Goal: Task Accomplishment & Management: Complete application form

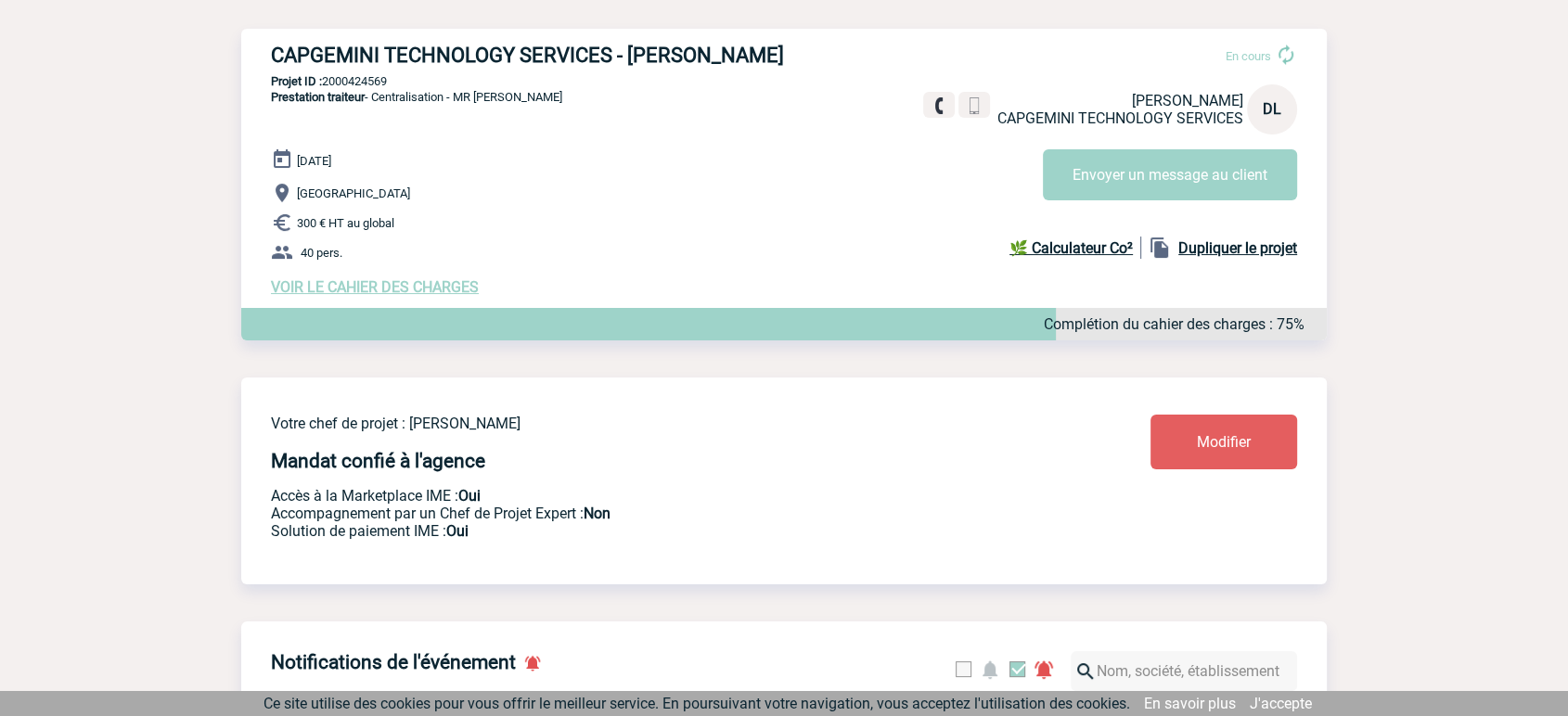
scroll to position [217, 0]
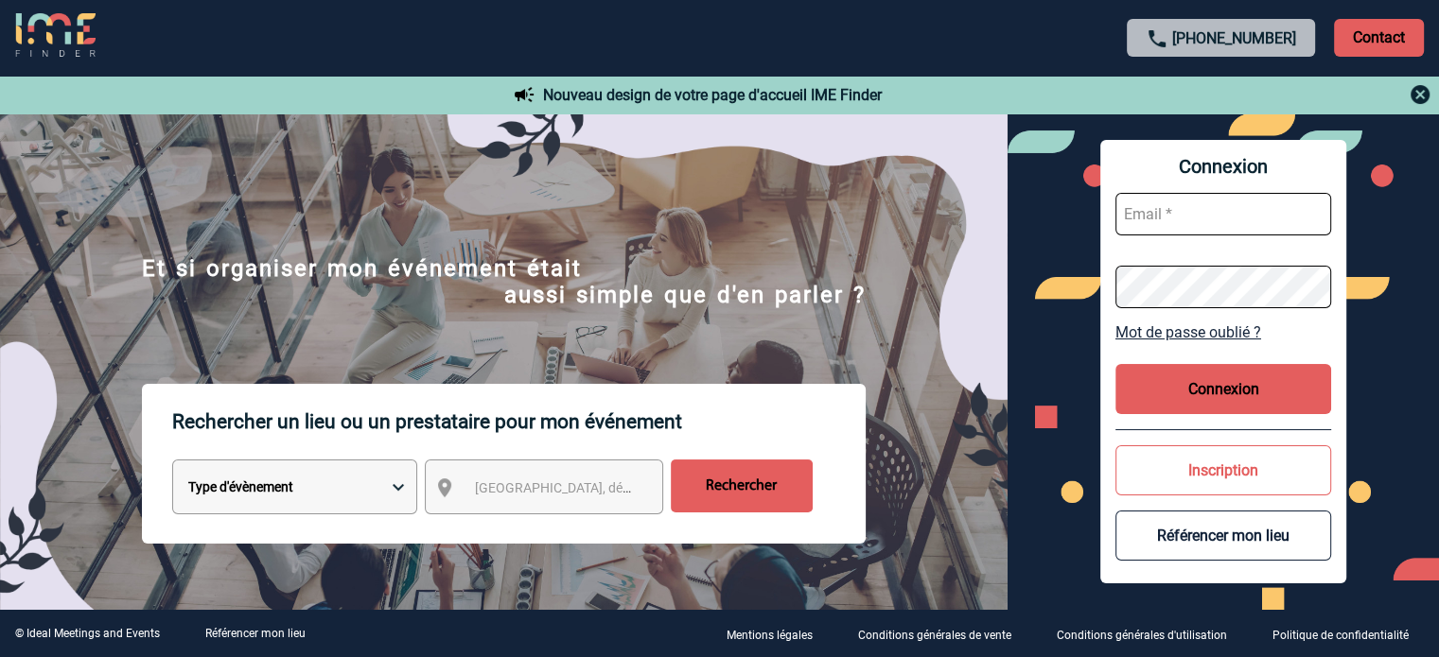
type input "jnetobogalho@ime-groupe.com"
click at [1190, 370] on button "Connexion" at bounding box center [1223, 389] width 216 height 50
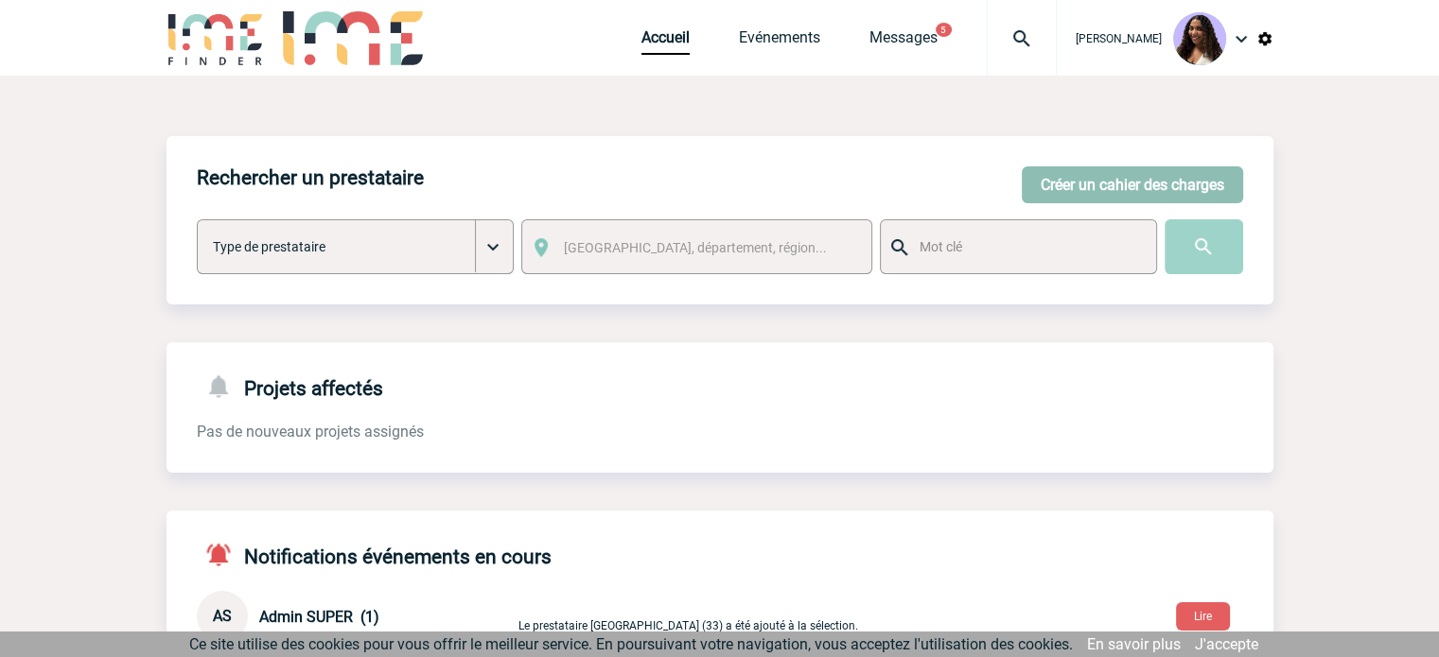
click at [1100, 173] on button "Créer un cahier des charges" at bounding box center [1131, 184] width 221 height 37
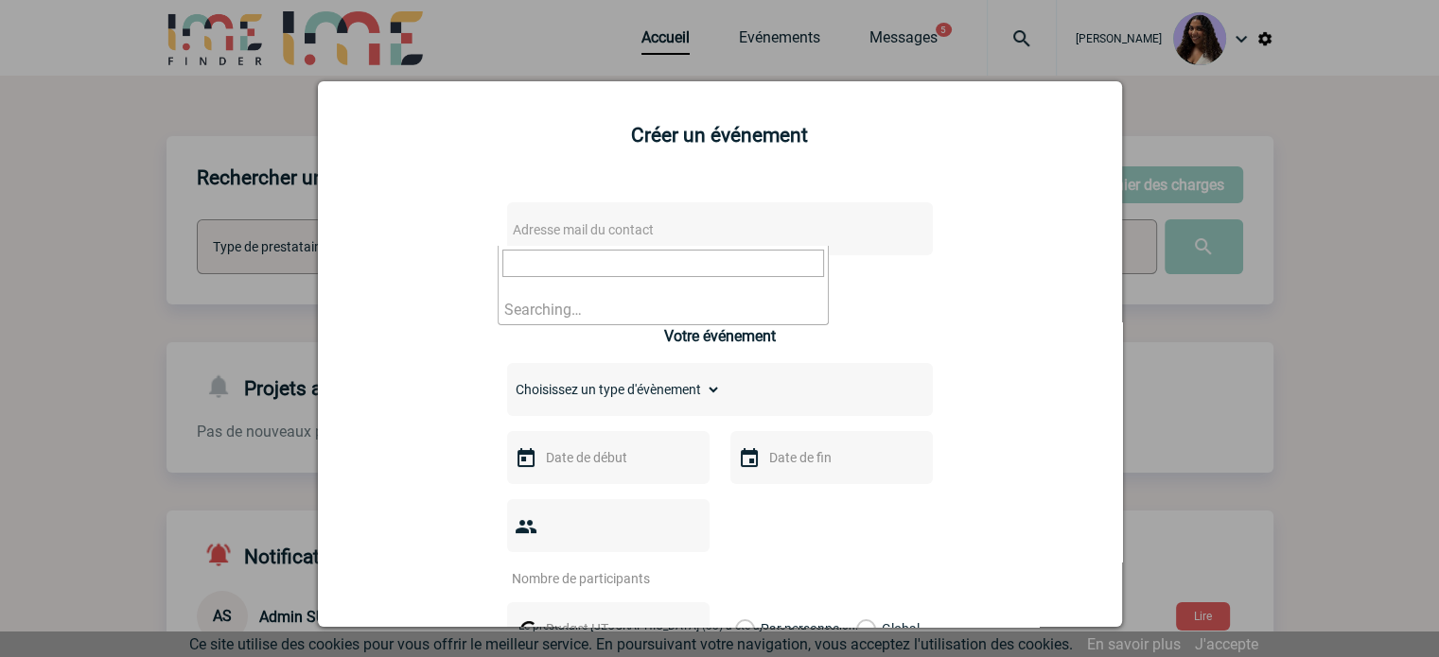
click at [622, 218] on span "Adresse mail du contact" at bounding box center [670, 230] width 331 height 26
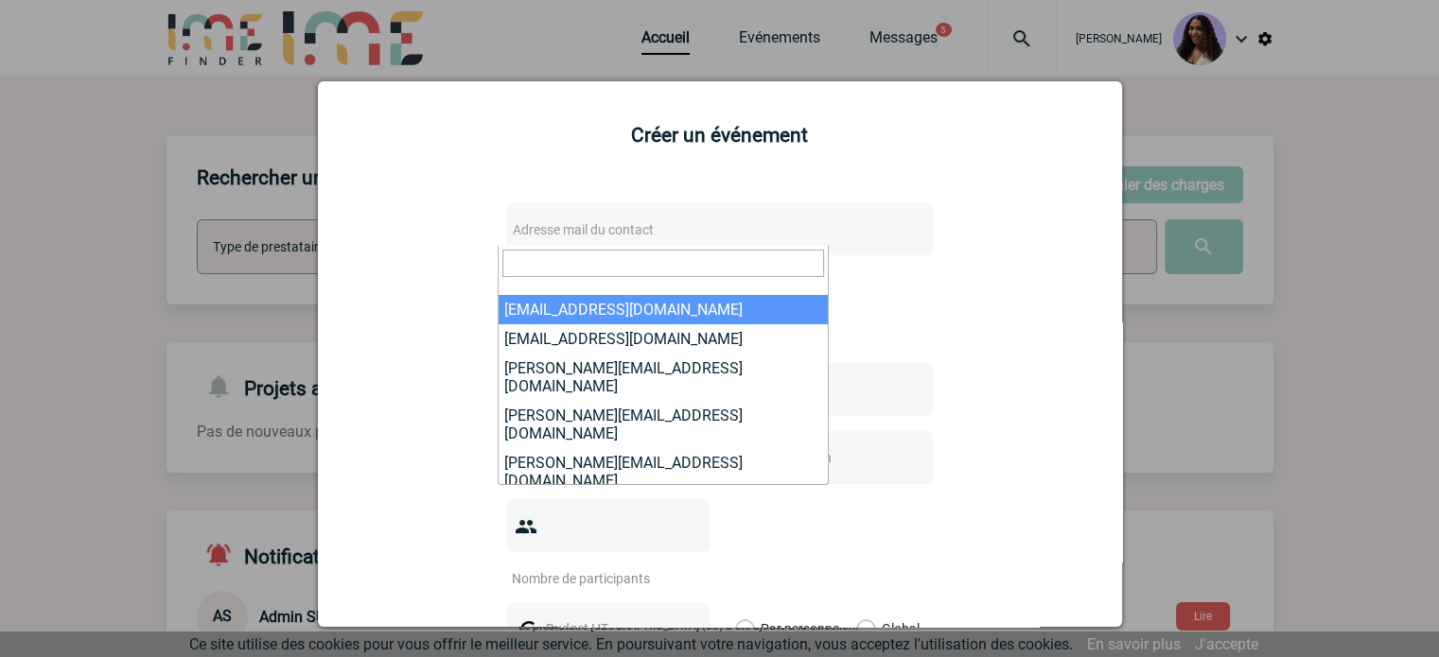
click at [596, 261] on input "search" at bounding box center [663, 263] width 322 height 27
paste input "[PERSON_NAME][EMAIL_ADDRESS][DOMAIN_NAME]"
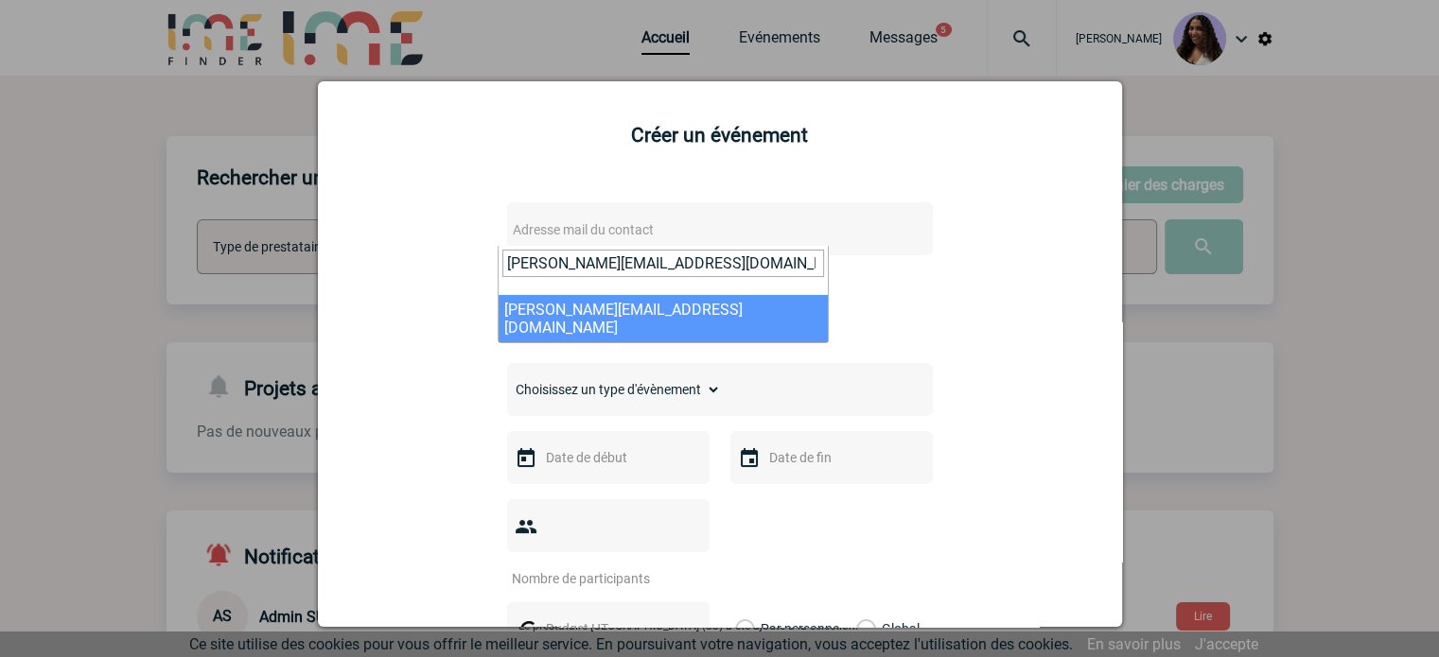
type input "[PERSON_NAME][EMAIL_ADDRESS][DOMAIN_NAME]"
drag, startPoint x: 599, startPoint y: 312, endPoint x: 613, endPoint y: 307, distance: 15.0
select select "131843"
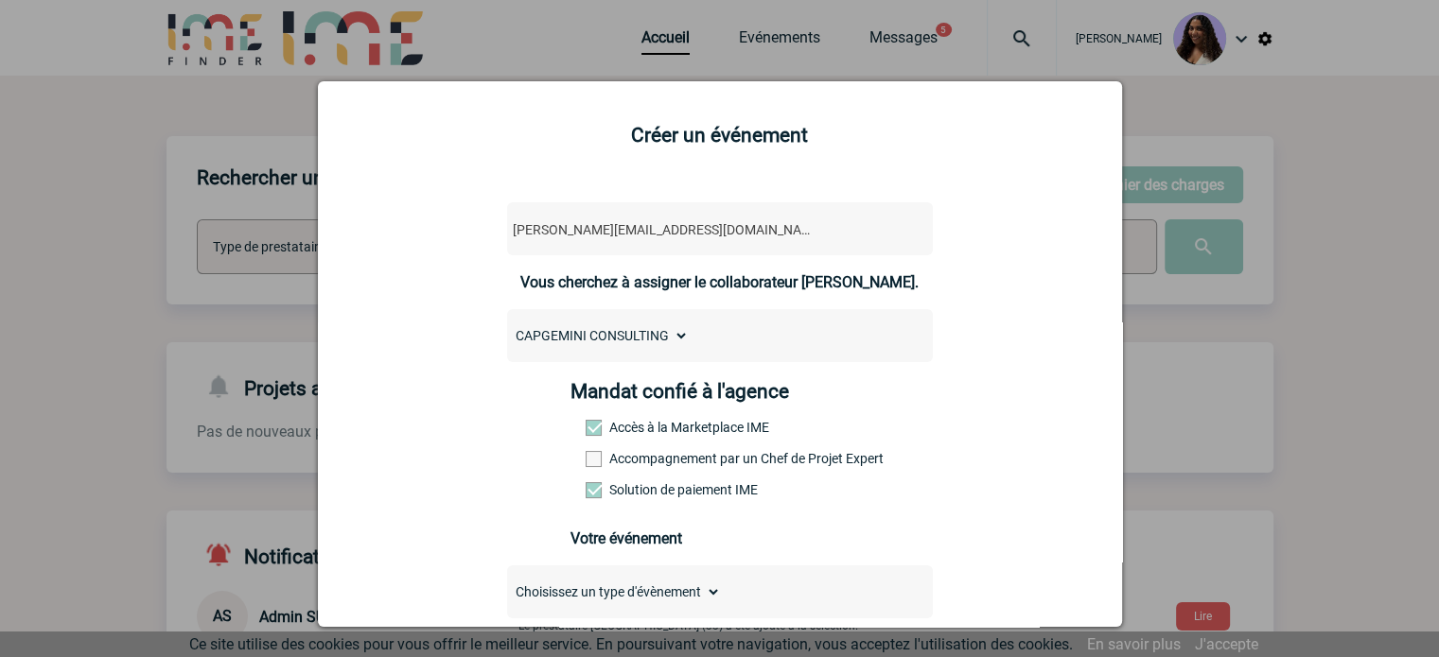
drag, startPoint x: 769, startPoint y: 456, endPoint x: 776, endPoint y: 472, distance: 17.4
click at [669, 466] on label "Accompagnement par un Chef de Projet Expert" at bounding box center [626, 458] width 83 height 15
click at [0, 0] on input "Accompagnement par un Chef de Projet Expert" at bounding box center [0, 0] width 0 height 0
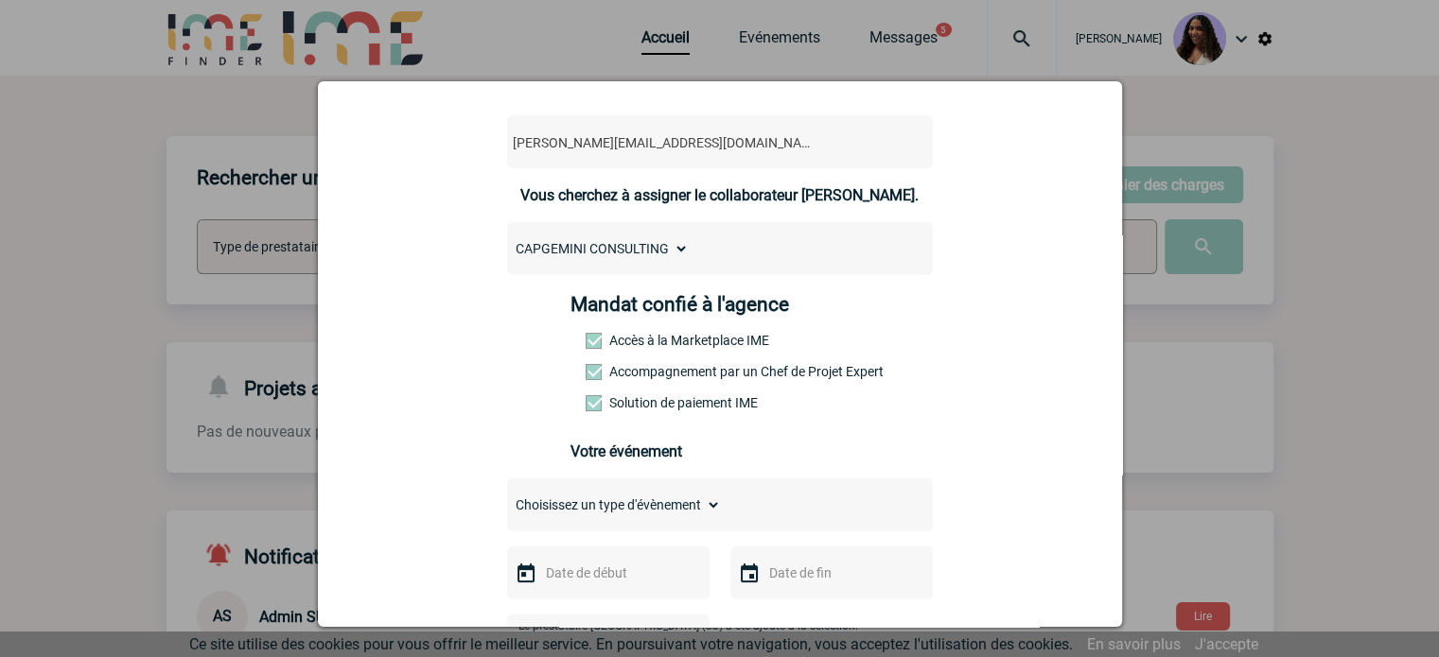
scroll to position [252, 0]
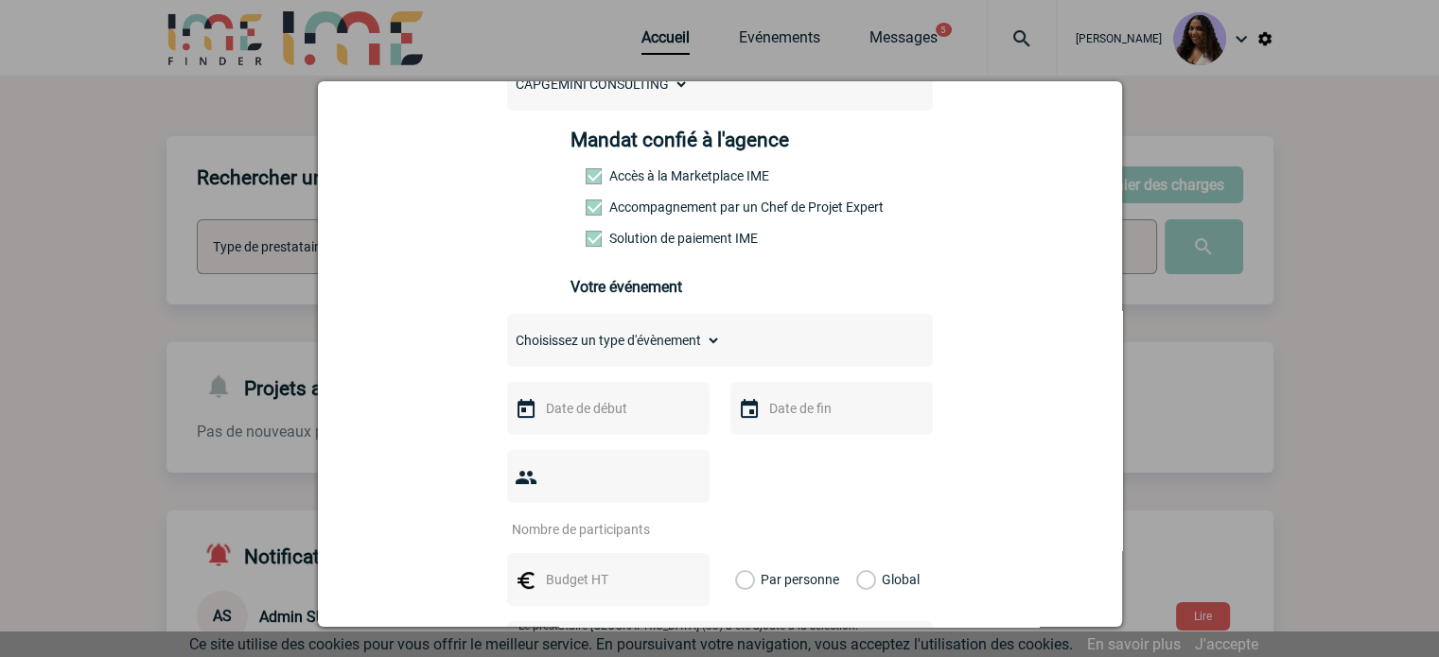
click at [647, 338] on select "Choisissez un type d'évènement Séminaire avec nuitée Séminaire sans nuitée Repa…" at bounding box center [614, 340] width 214 height 26
select select "5"
click at [507, 333] on select "Choisissez un type d'évènement Séminaire avec nuitée Séminaire sans nuitée Repa…" at bounding box center [614, 340] width 214 height 26
click at [586, 428] on div at bounding box center [608, 408] width 202 height 53
click at [583, 417] on input "text" at bounding box center [606, 408] width 131 height 25
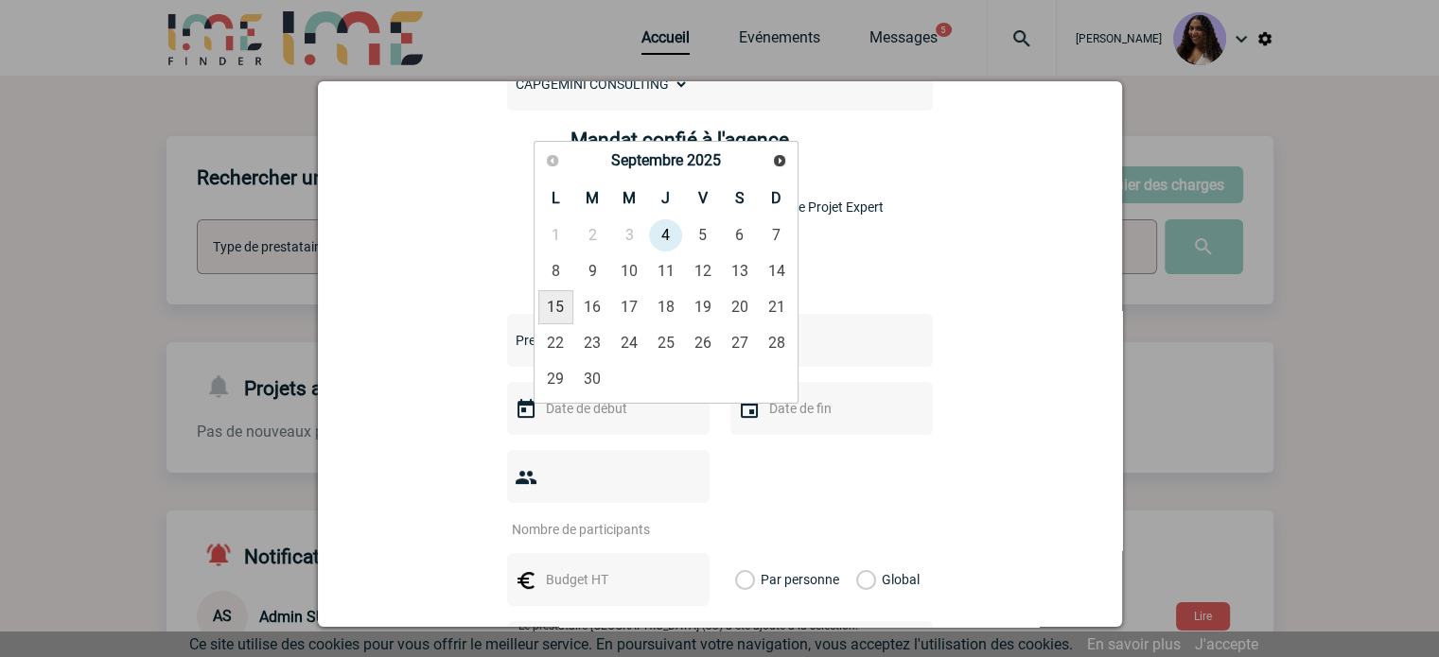
click at [565, 309] on link "15" at bounding box center [555, 307] width 35 height 34
type input "[DATE]"
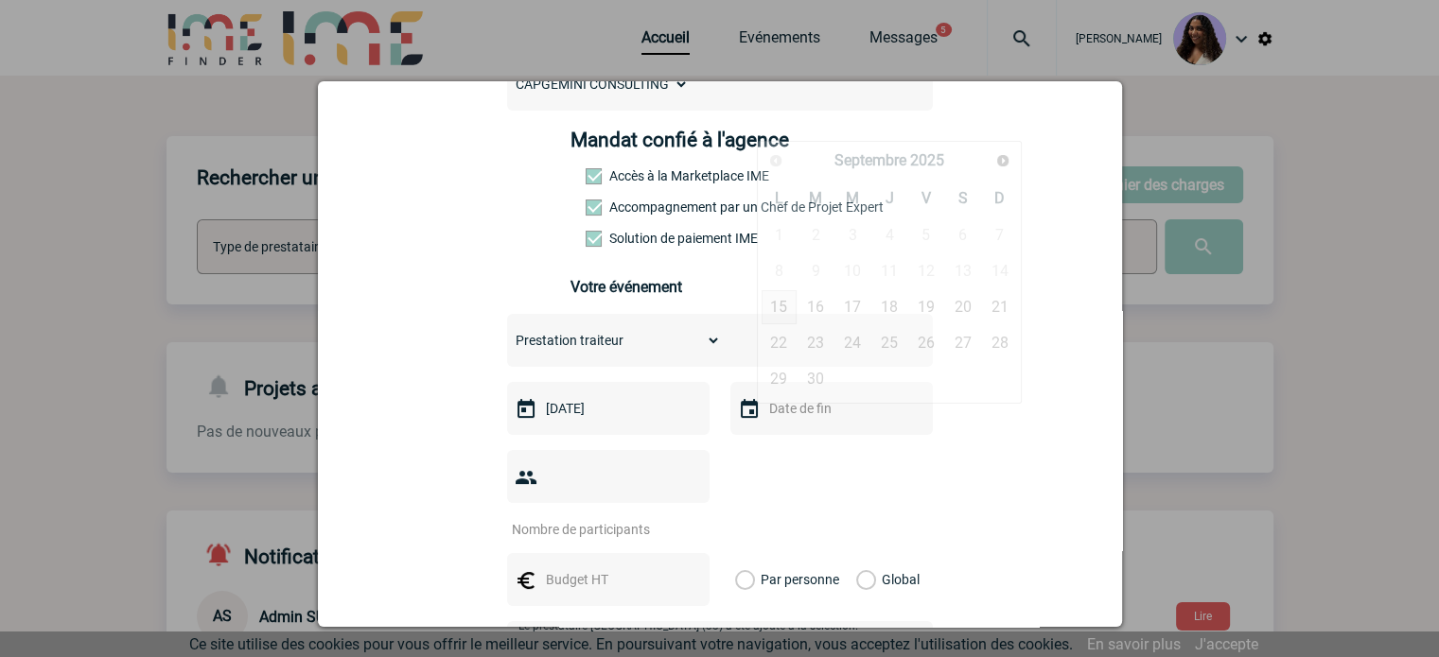
click at [810, 415] on input "text" at bounding box center [829, 408] width 131 height 25
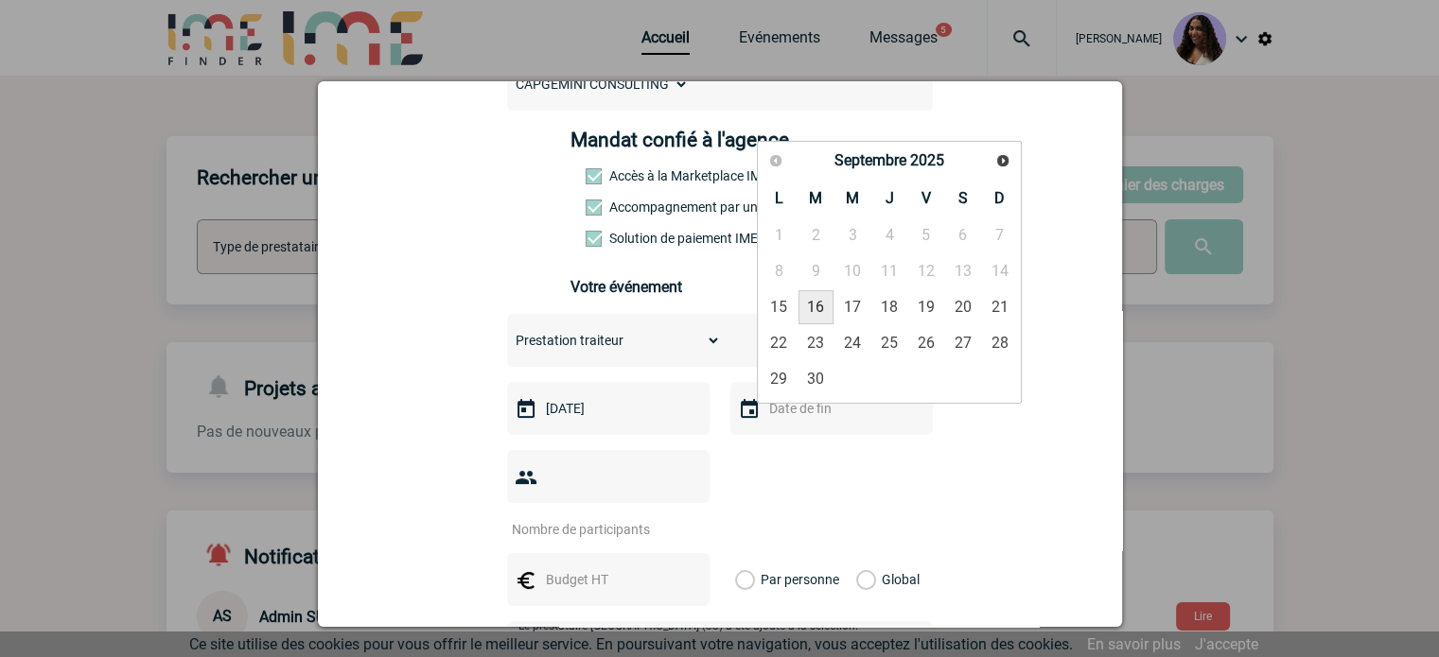
click at [820, 309] on link "16" at bounding box center [815, 307] width 35 height 34
type input "[DATE]"
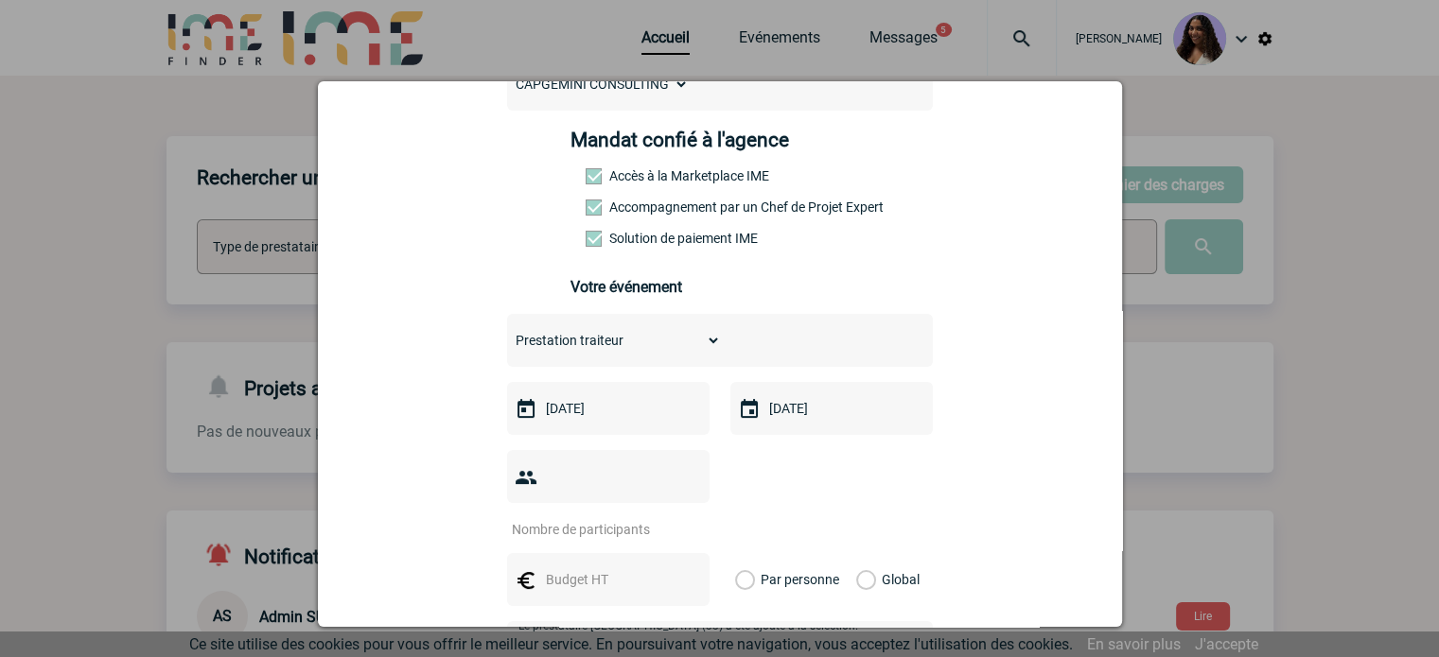
click at [633, 517] on input "number" at bounding box center [596, 529] width 178 height 25
type input "50"
click at [602, 567] on input "text" at bounding box center [606, 579] width 131 height 25
click at [613, 567] on input "text" at bounding box center [606, 579] width 131 height 25
type input "5000"
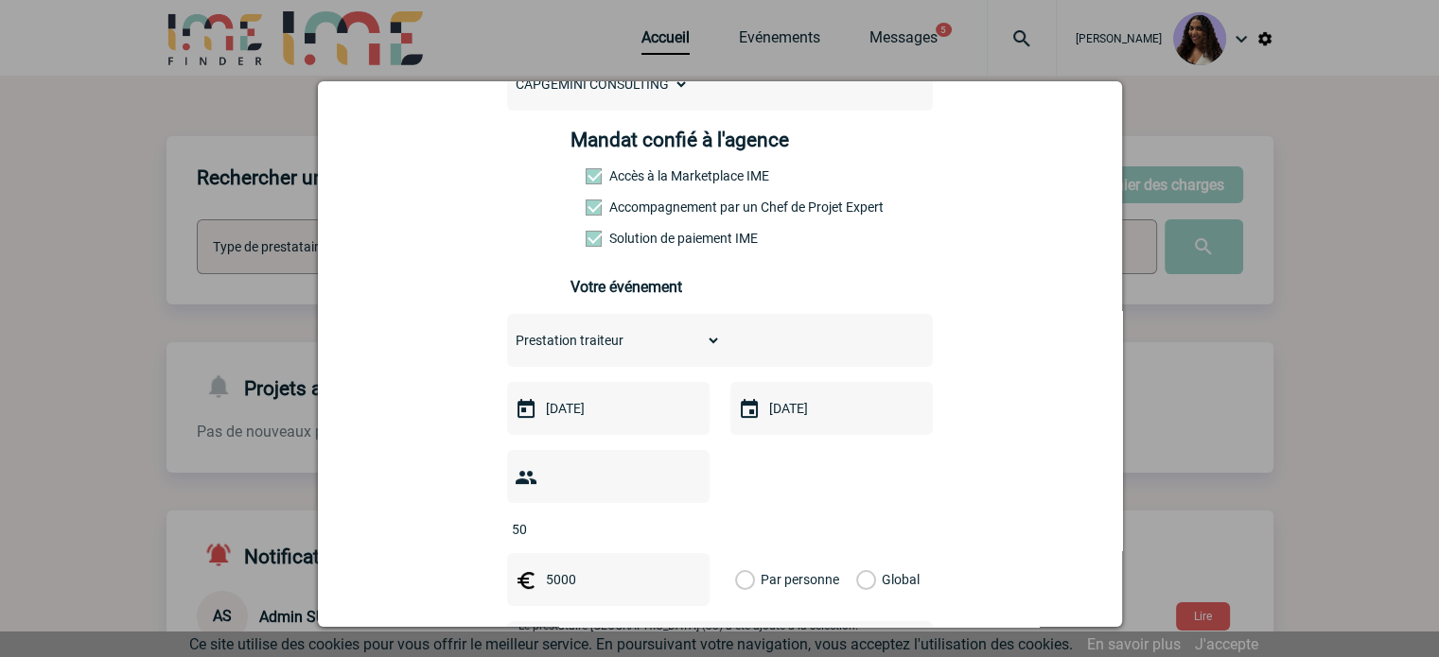
click at [866, 553] on div "Global" at bounding box center [884, 579] width 63 height 53
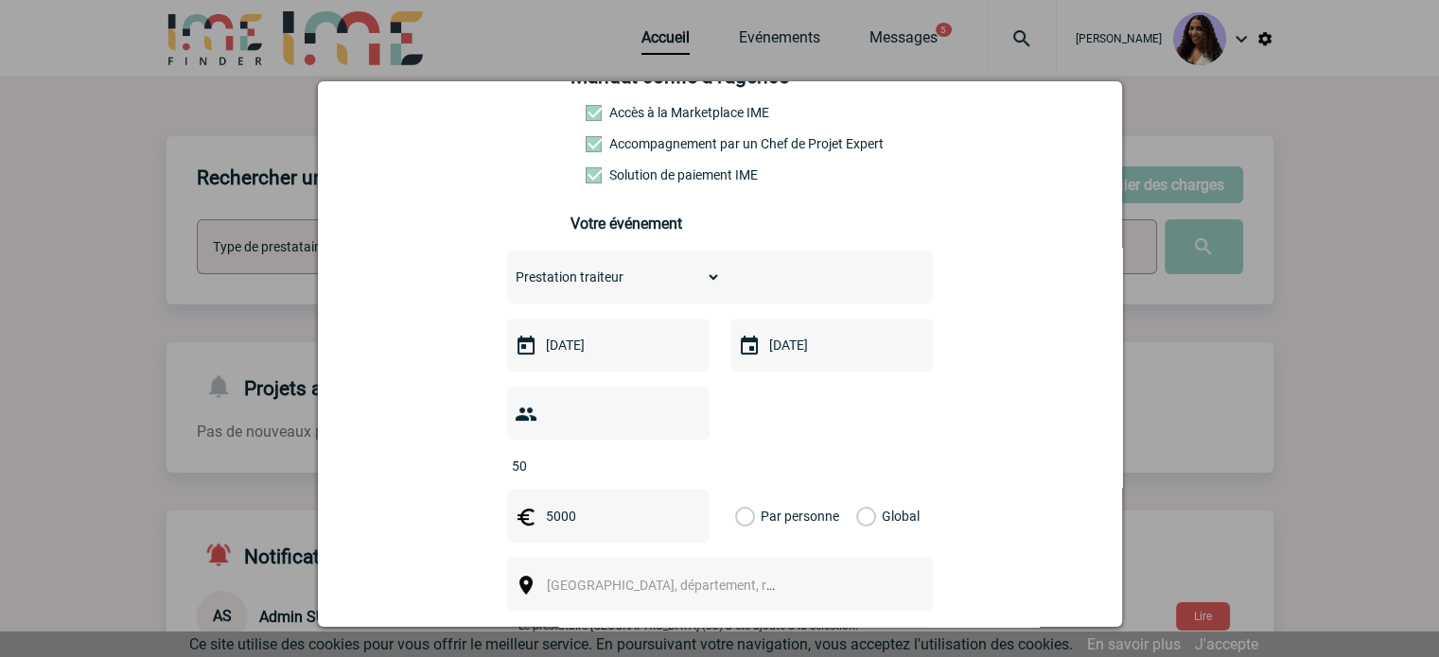
click at [856, 490] on label "Global" at bounding box center [862, 516] width 12 height 53
click at [0, 0] on input "Global" at bounding box center [0, 0] width 0 height 0
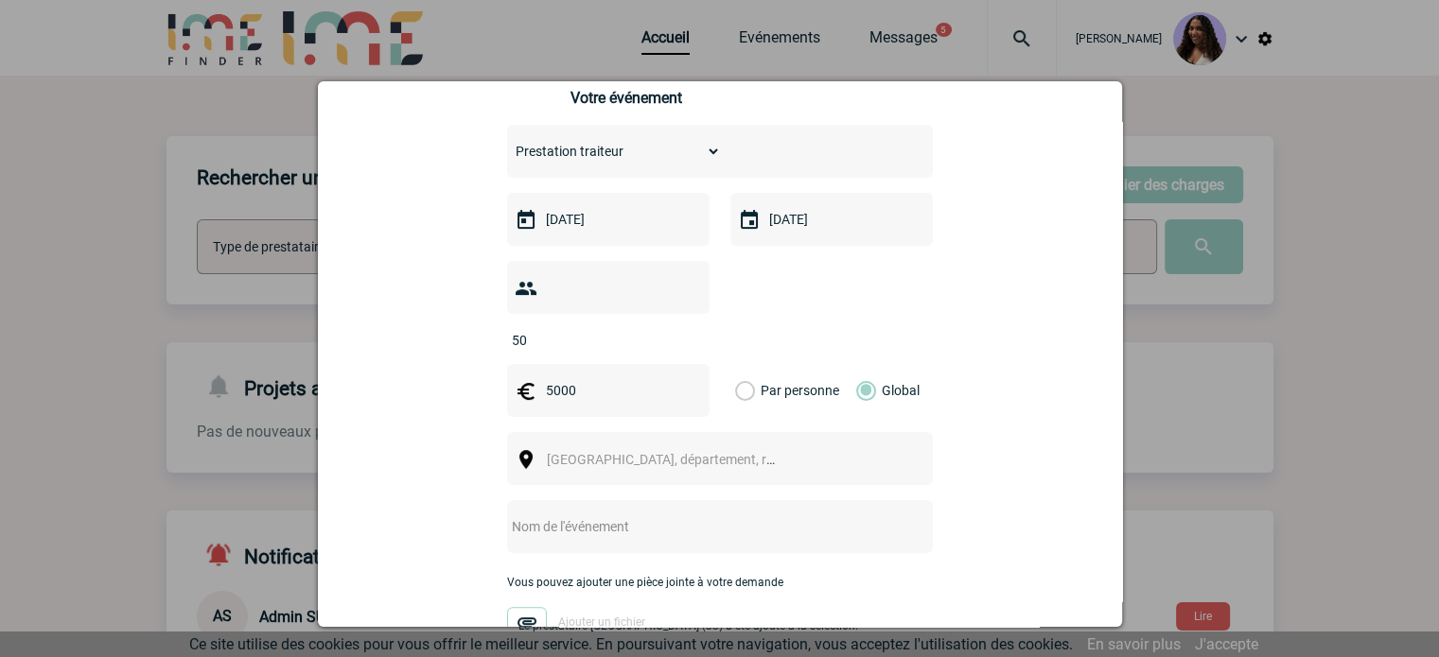
scroll to position [473, 0]
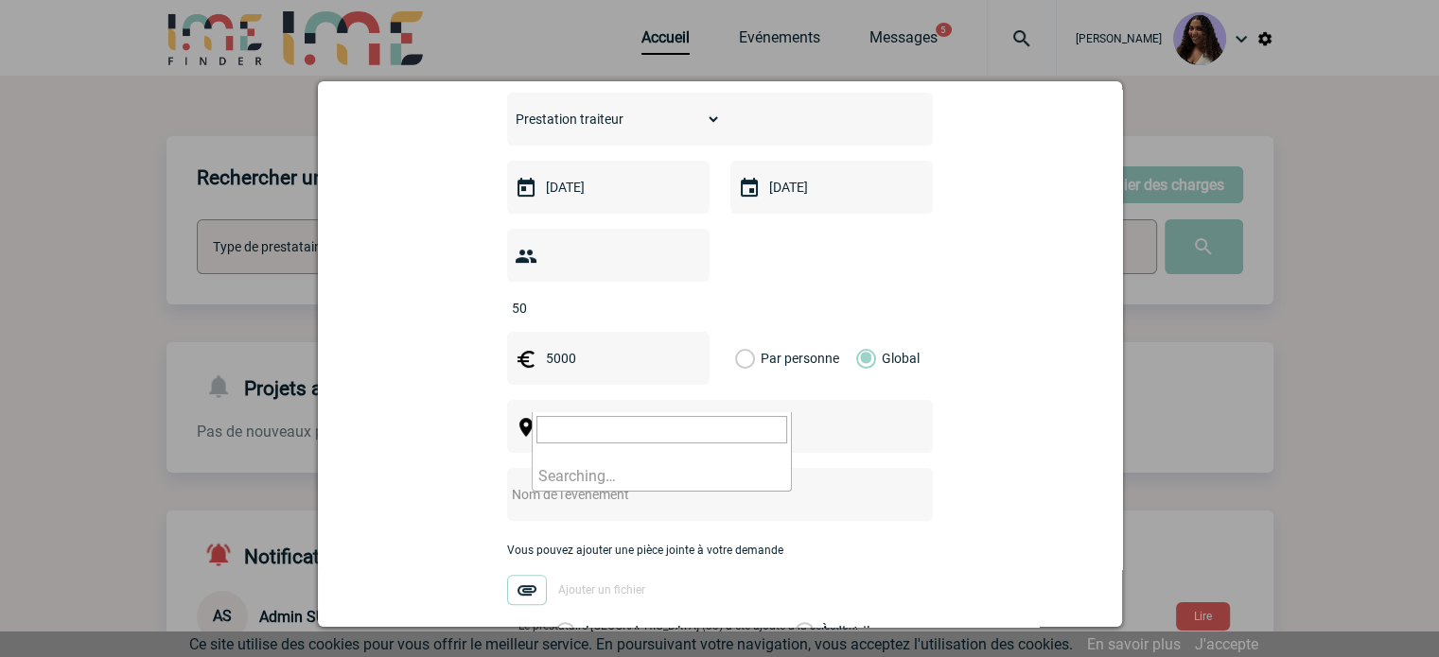
click at [609, 420] on span "[GEOGRAPHIC_DATA], département, région..." at bounding box center [678, 427] width 263 height 15
click at [566, 426] on input "nanates" at bounding box center [661, 429] width 251 height 27
click at [571, 430] on input "nanates" at bounding box center [661, 429] width 251 height 27
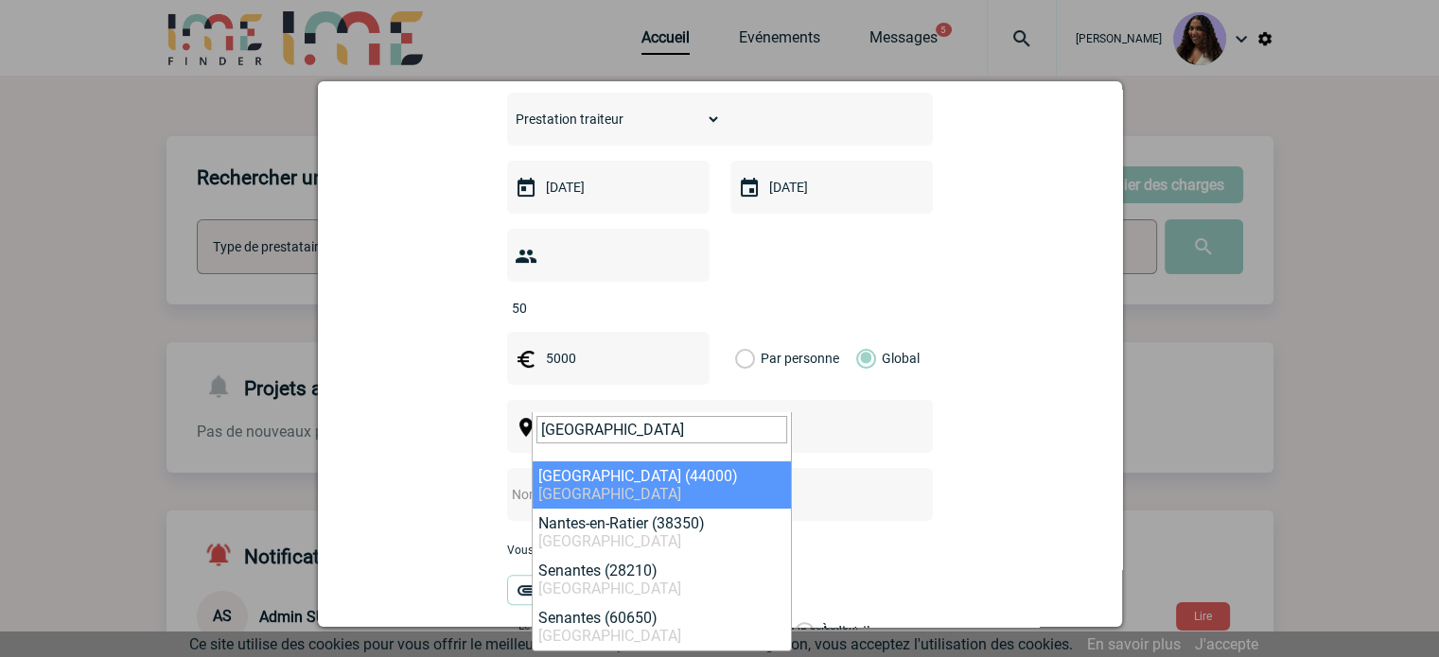
type input "[GEOGRAPHIC_DATA]"
select select "5250"
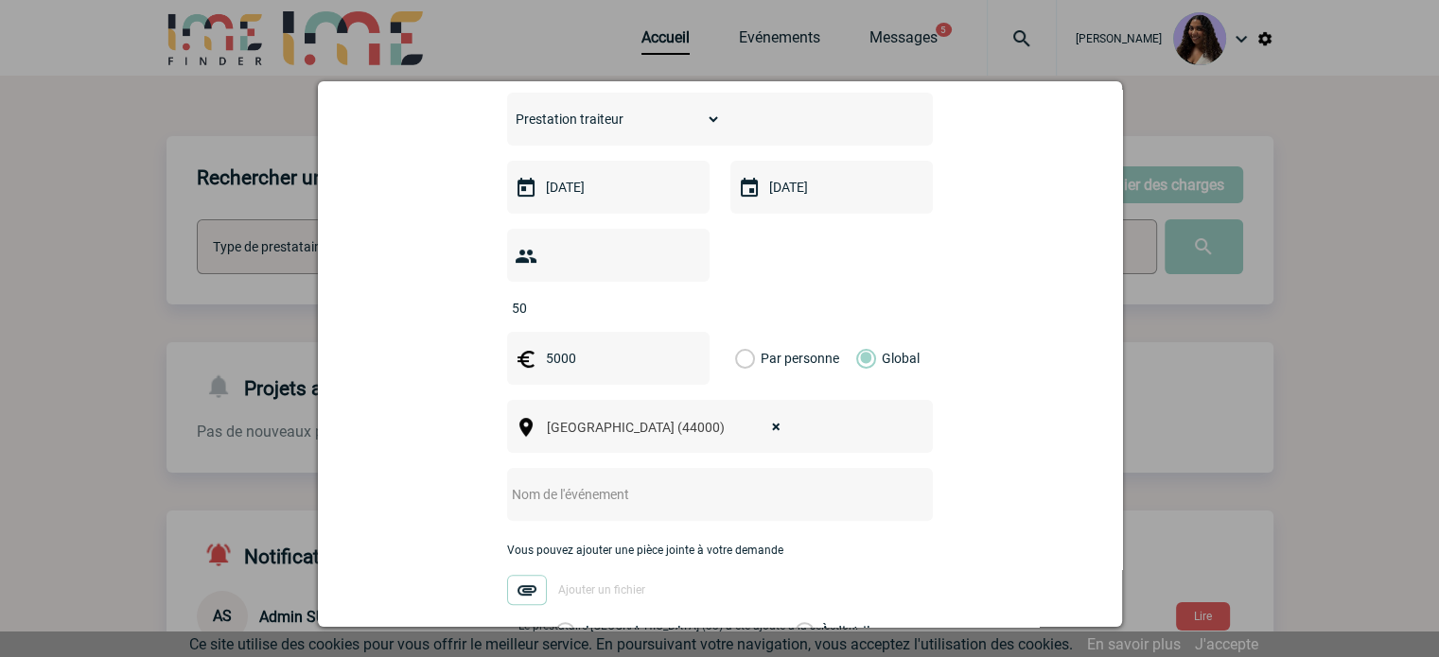
click at [530, 482] on input "text" at bounding box center [694, 494] width 375 height 25
paste input "Capgemini [GEOGRAPHIC_DATA]"
click at [568, 482] on input "Capgemini [GEOGRAPHIC_DATA]" at bounding box center [694, 494] width 375 height 25
click at [624, 482] on input "Capgemini [GEOGRAPHIC_DATA]" at bounding box center [694, 494] width 375 height 25
drag, startPoint x: 622, startPoint y: 464, endPoint x: 568, endPoint y: 468, distance: 54.0
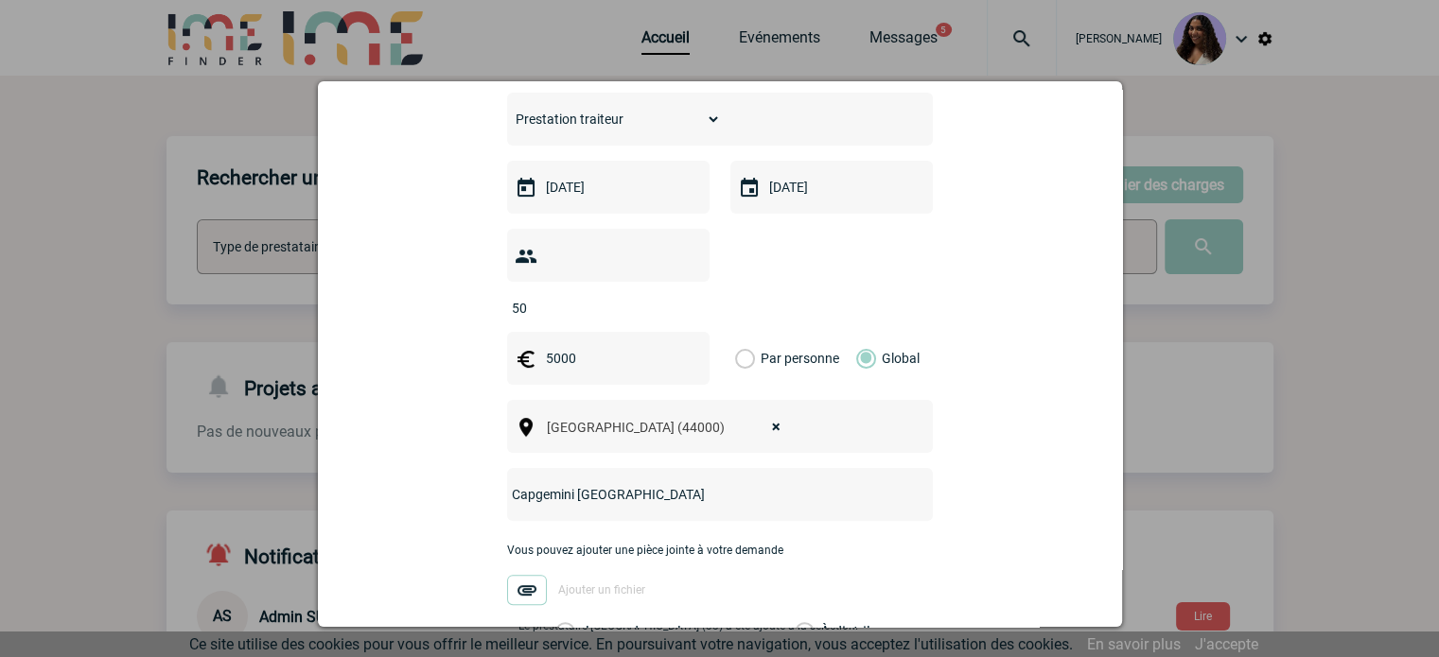
click at [568, 482] on input "Capgemini [GEOGRAPHIC_DATA]" at bounding box center [694, 494] width 375 height 25
click at [507, 482] on input "Capgemini" at bounding box center [694, 494] width 375 height 25
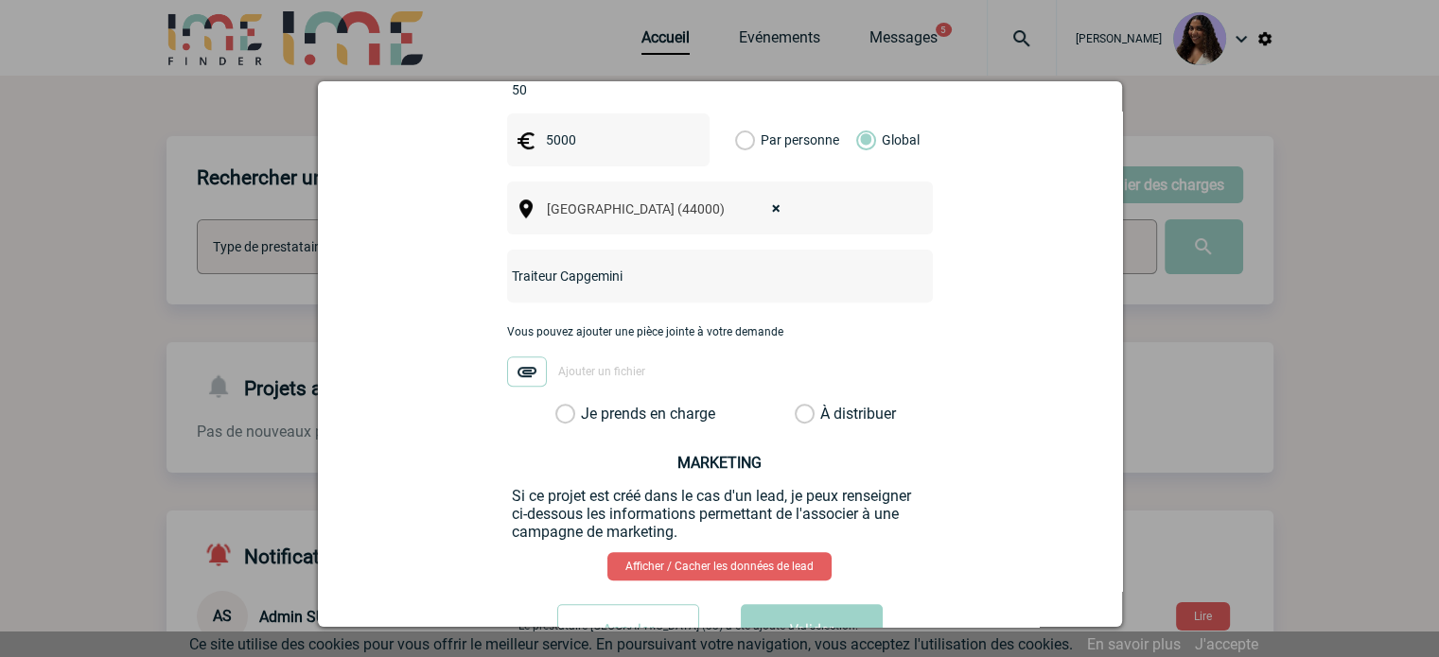
scroll to position [693, 0]
click at [587, 403] on label "Je prends en charge" at bounding box center [571, 412] width 32 height 19
click at [0, 0] on input "Je prends en charge" at bounding box center [0, 0] width 0 height 0
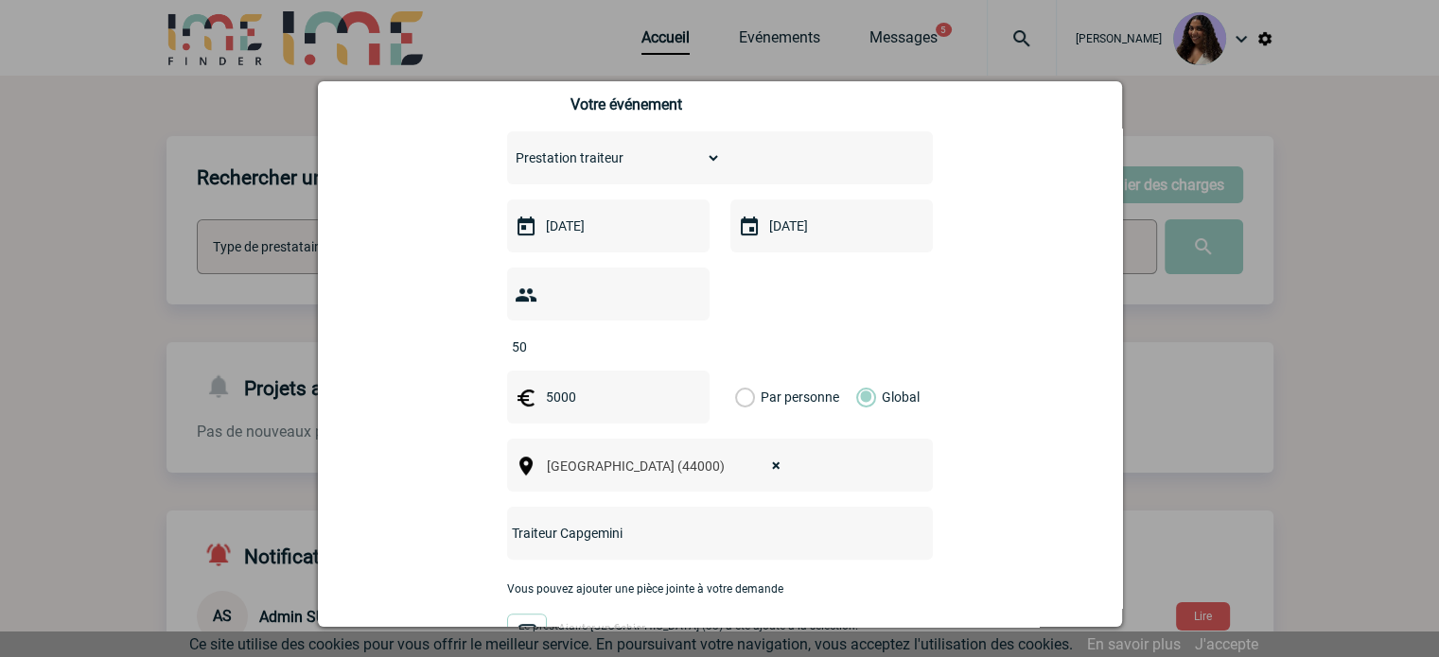
scroll to position [410, 0]
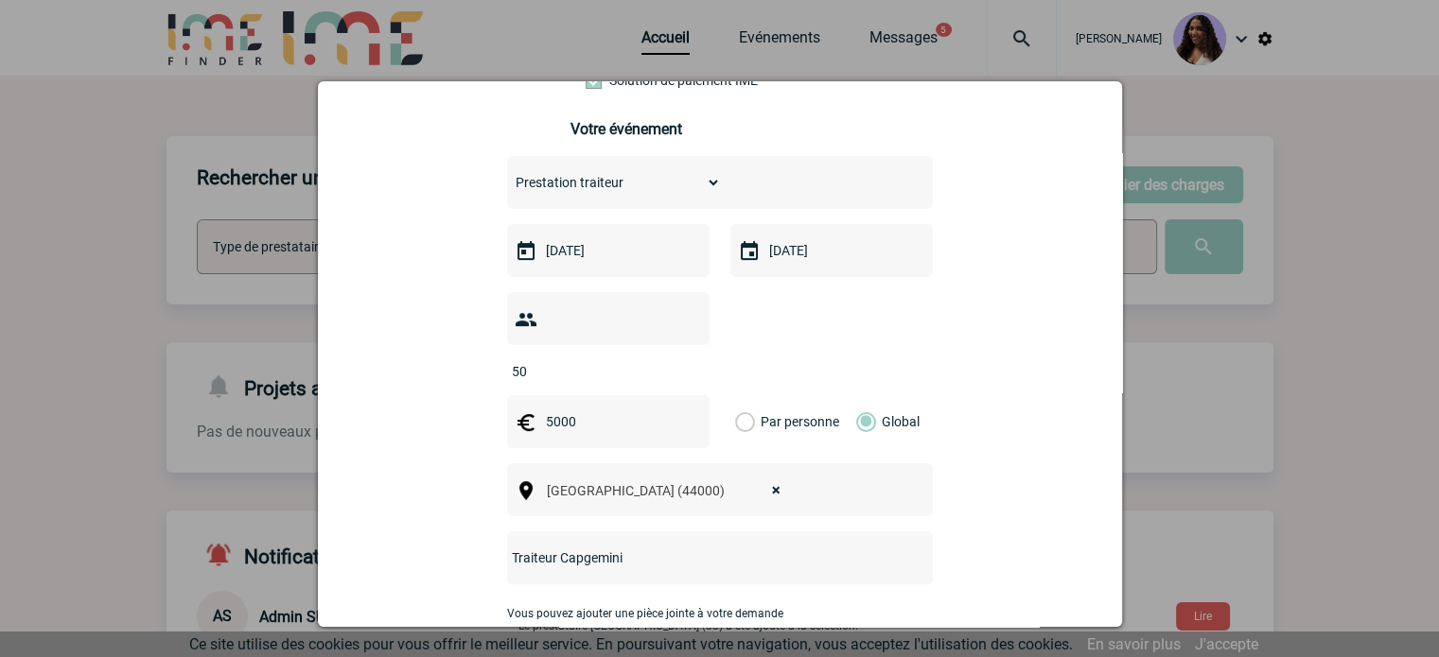
click at [551, 546] on input "Traiteur Capgemini" at bounding box center [694, 558] width 375 height 25
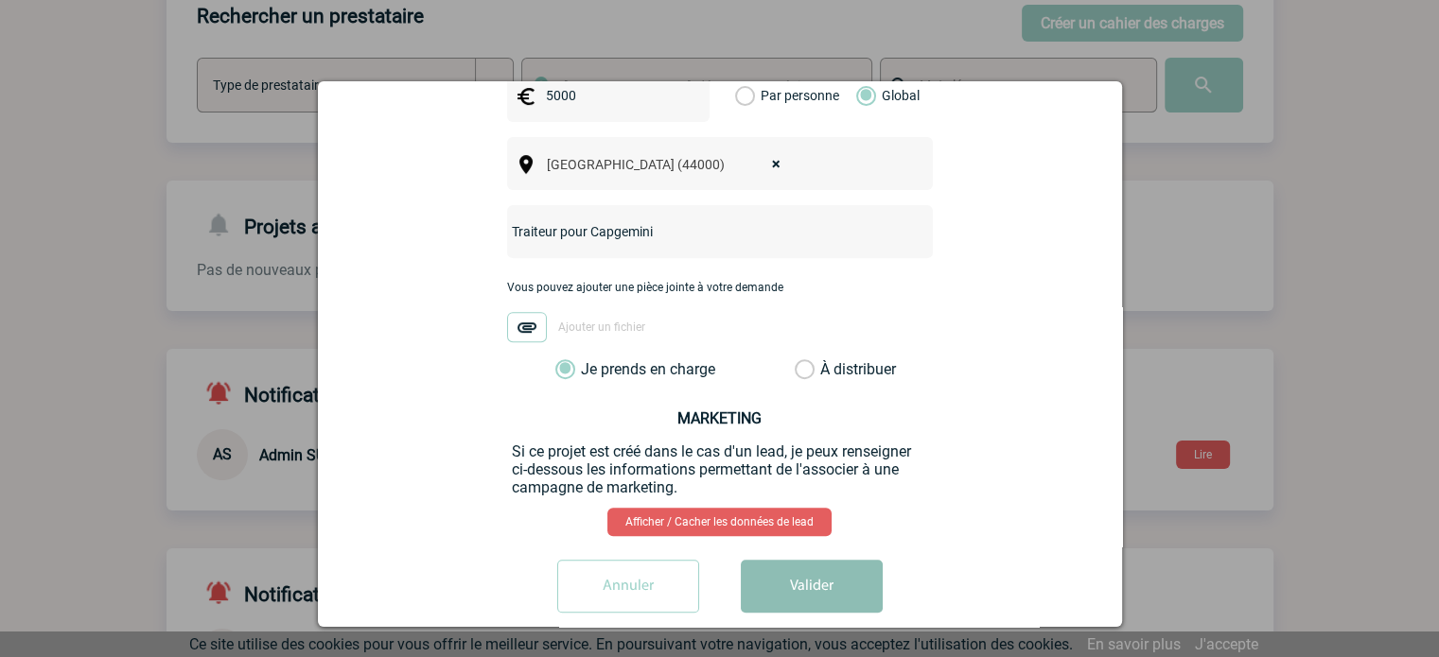
scroll to position [189, 0]
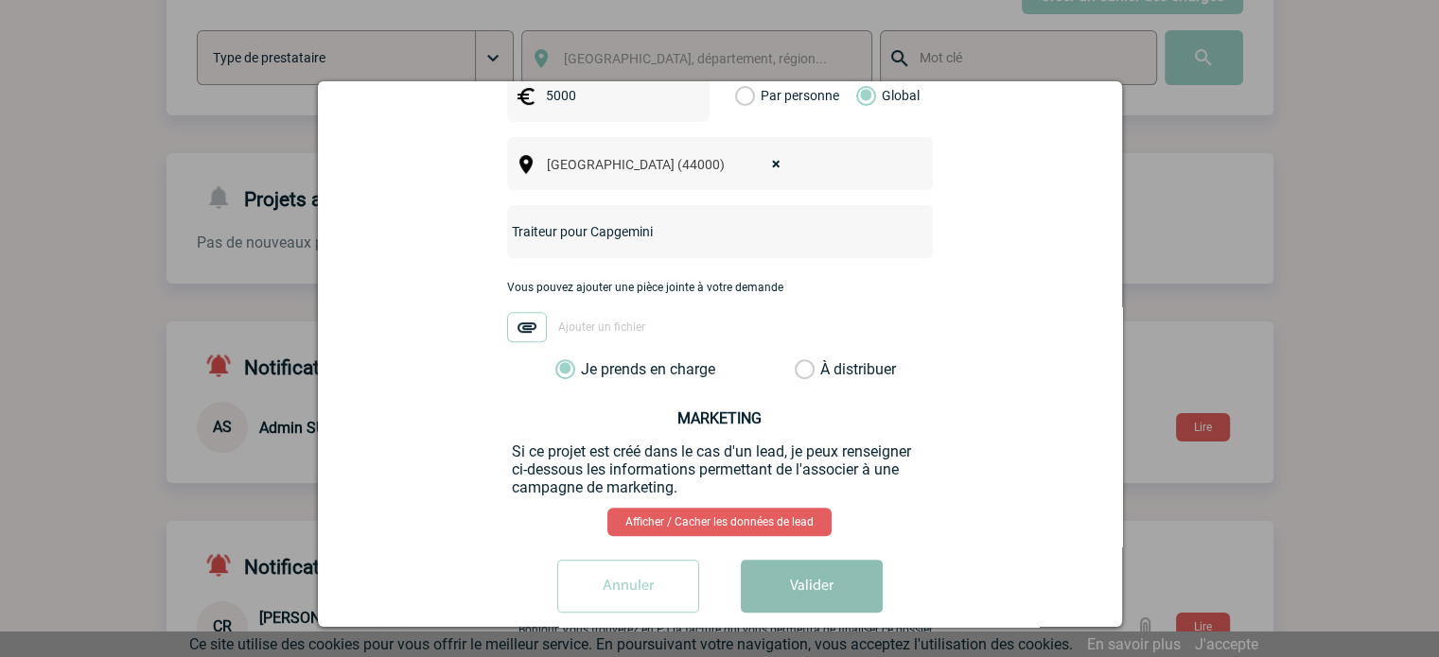
type input "Traiteur pour Capgemini"
click at [794, 566] on button "Valider" at bounding box center [812, 586] width 142 height 53
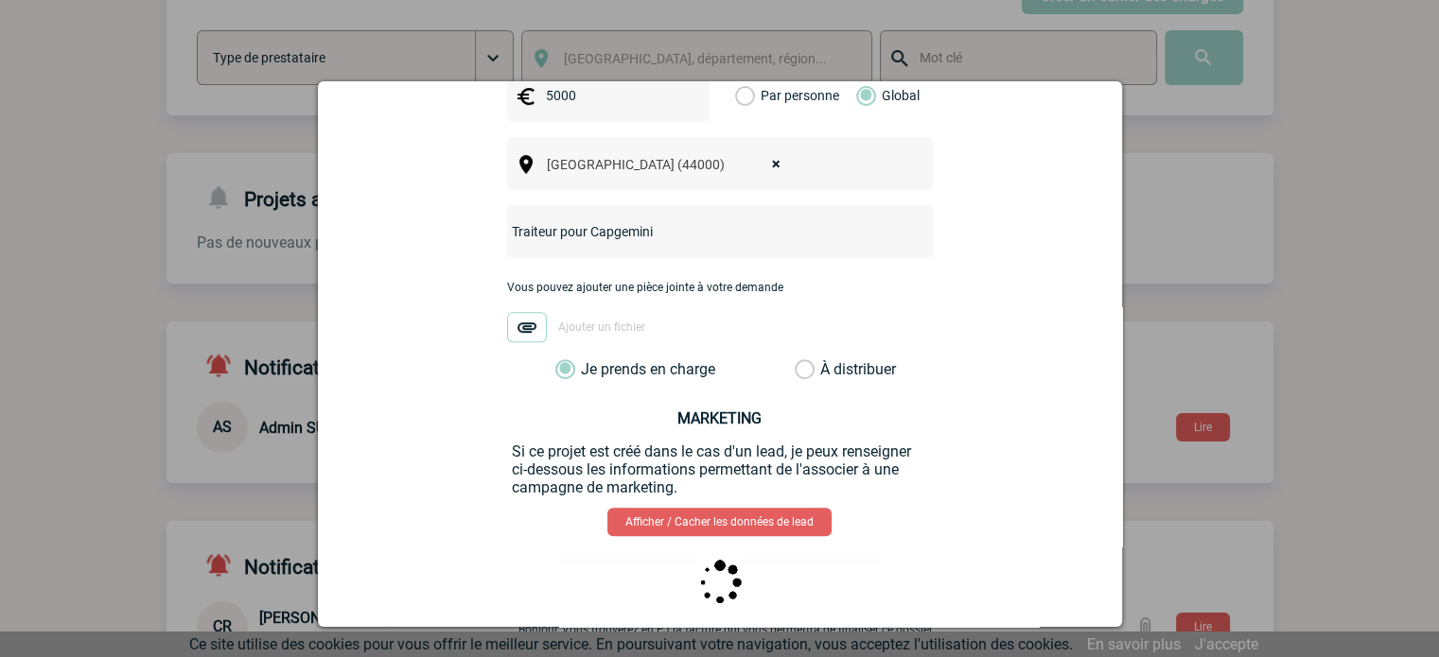
scroll to position [0, 0]
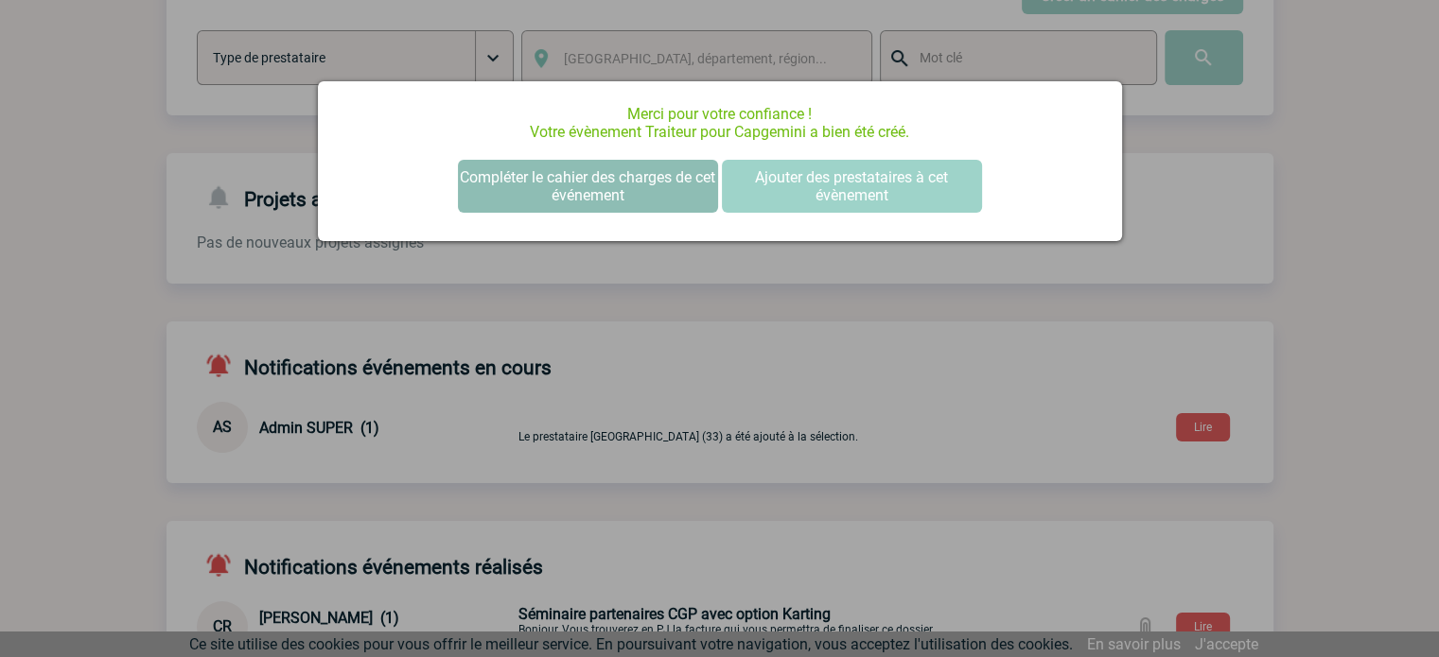
click at [588, 191] on button "Compléter le cahier des charges de cet événement" at bounding box center [588, 186] width 260 height 53
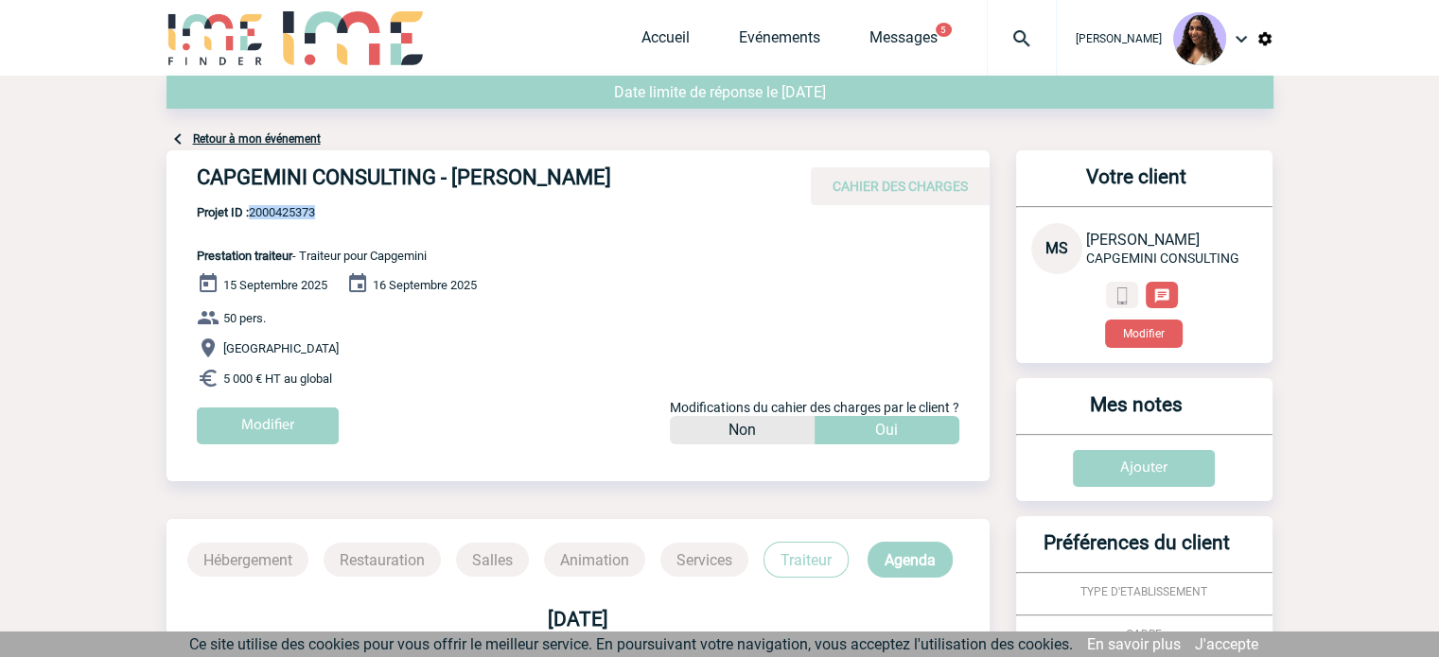
drag, startPoint x: 329, startPoint y: 215, endPoint x: 254, endPoint y: 218, distance: 74.8
click at [254, 218] on span "Projet ID : 2000425373" at bounding box center [312, 212] width 230 height 14
copy span "2000425373"
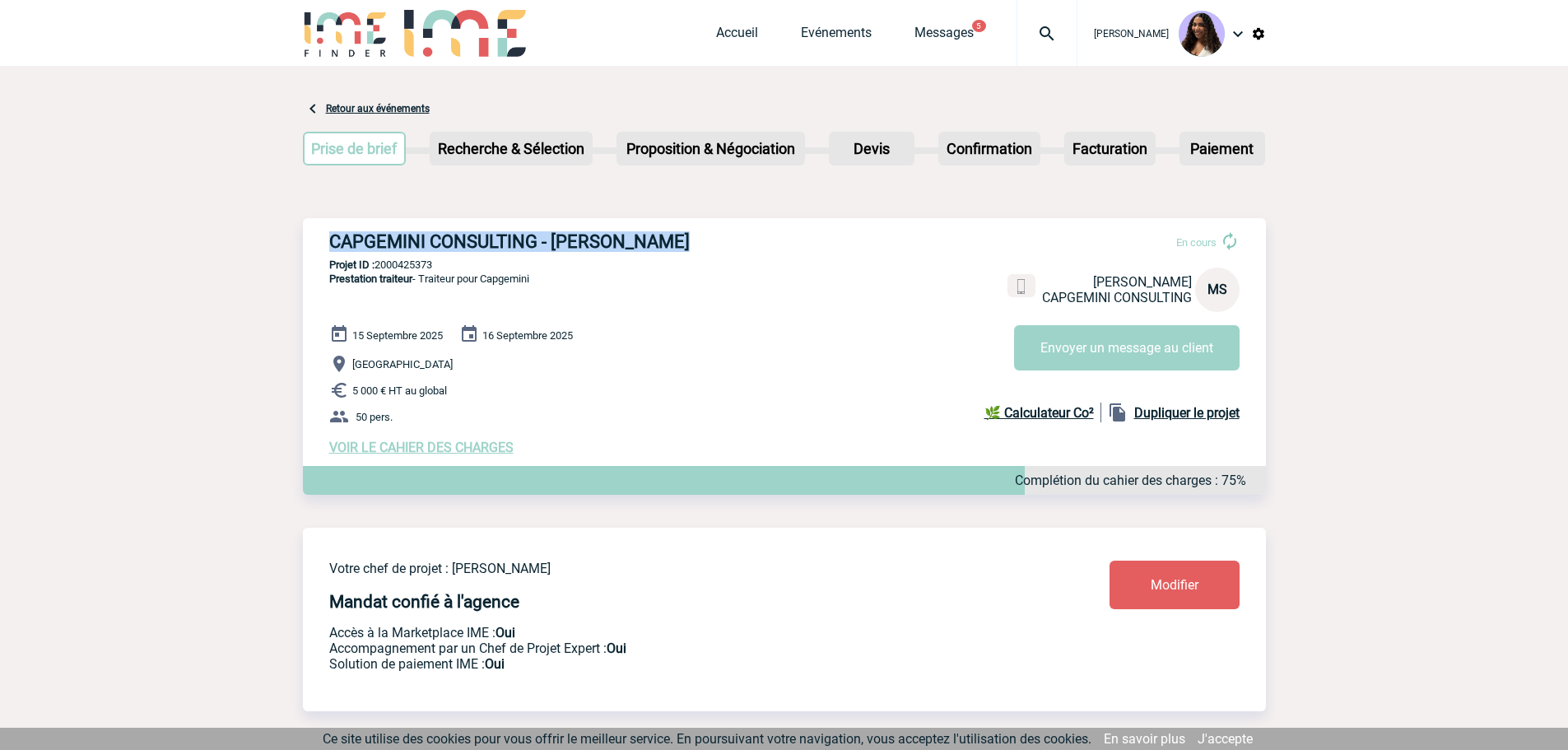
drag, startPoint x: 725, startPoint y: 237, endPoint x: 321, endPoint y: 251, distance: 404.2
click at [321, 251] on div "CAPGEMINI CONSULTING - Maria SCRIPCA En cours Maria SCRIPCA CAPGEMINI CONSULTIN…" at bounding box center [784, 344] width 963 height 251
copy h3 "CAPGEMINI CONSULTING - Maria SCRIPCA"
drag, startPoint x: 436, startPoint y: 264, endPoint x: 378, endPoint y: 265, distance: 58.0
click at [378, 265] on p "Projet ID : 2000425373" at bounding box center [784, 265] width 963 height 12
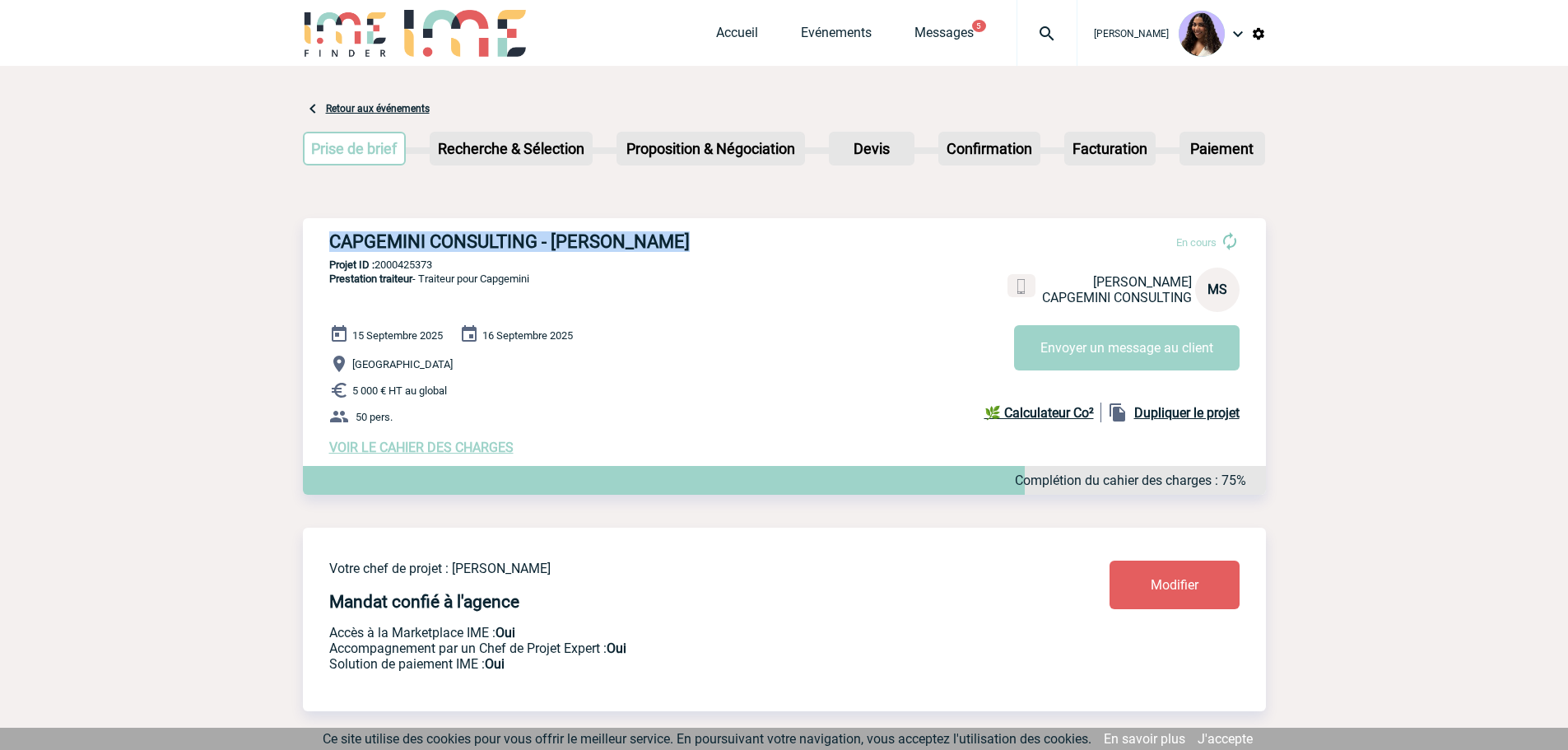
copy p "2000425373"
